Goal: Go to known website: Access a specific website the user already knows

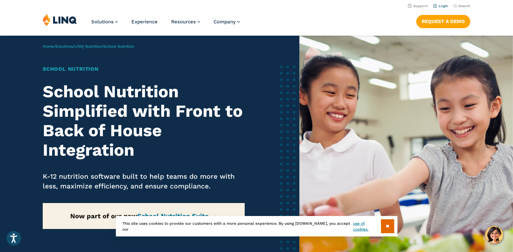
click at [444, 5] on link "Login" at bounding box center [440, 6] width 15 height 4
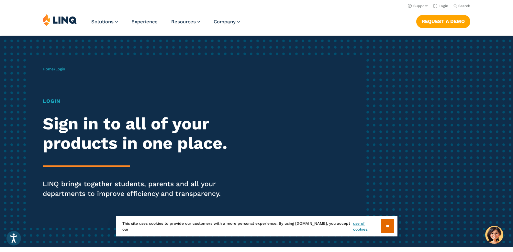
click at [87, 81] on div "Home / Login Login Sign in to all of your products in one place. LINQ brings to…" at bounding box center [203, 141] width 321 height 166
click at [75, 69] on div "Home / Login Login Sign in to all of your products in one place. LINQ brings to…" at bounding box center [203, 141] width 321 height 166
click at [60, 68] on span "Login" at bounding box center [60, 69] width 10 height 5
click at [51, 101] on h1 "Login" at bounding box center [142, 101] width 198 height 8
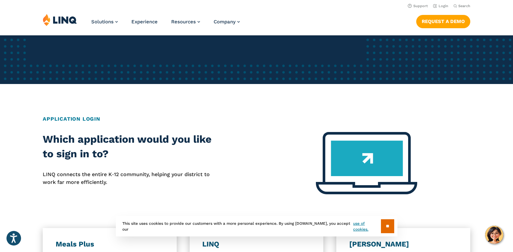
scroll to position [32, 0]
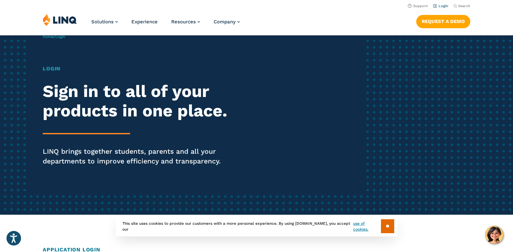
click at [445, 6] on link "Login" at bounding box center [440, 6] width 15 height 4
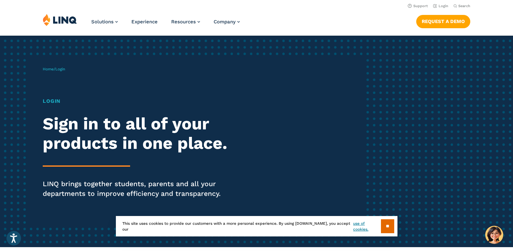
click at [146, 77] on div "Home / Login Login Sign in to all of your products in one place. LINQ brings to…" at bounding box center [203, 141] width 321 height 166
click at [445, 6] on link "Login" at bounding box center [440, 6] width 15 height 4
click at [57, 69] on span "Home / Login" at bounding box center [54, 69] width 22 height 5
click at [44, 70] on link "Home" at bounding box center [48, 69] width 11 height 5
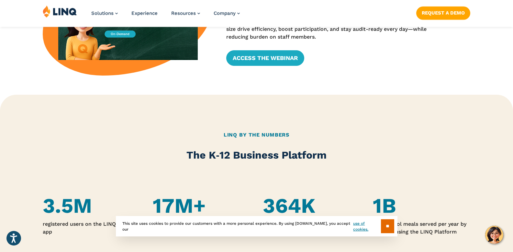
scroll to position [324, 0]
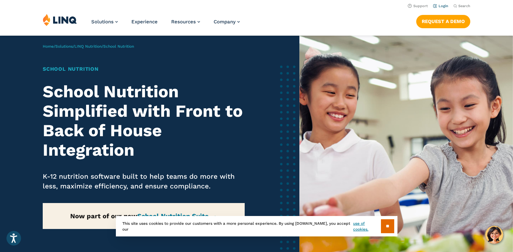
click at [444, 6] on link "Login" at bounding box center [440, 6] width 15 height 4
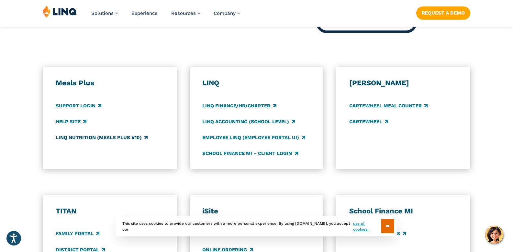
scroll to position [389, 0]
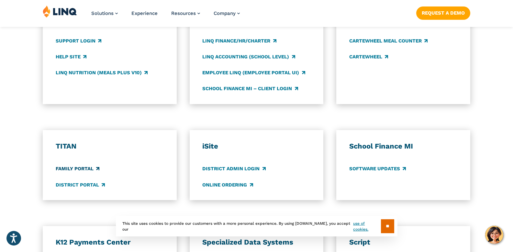
click at [70, 169] on link "Family Portal" at bounding box center [78, 168] width 44 height 7
